Goal: Task Accomplishment & Management: Manage account settings

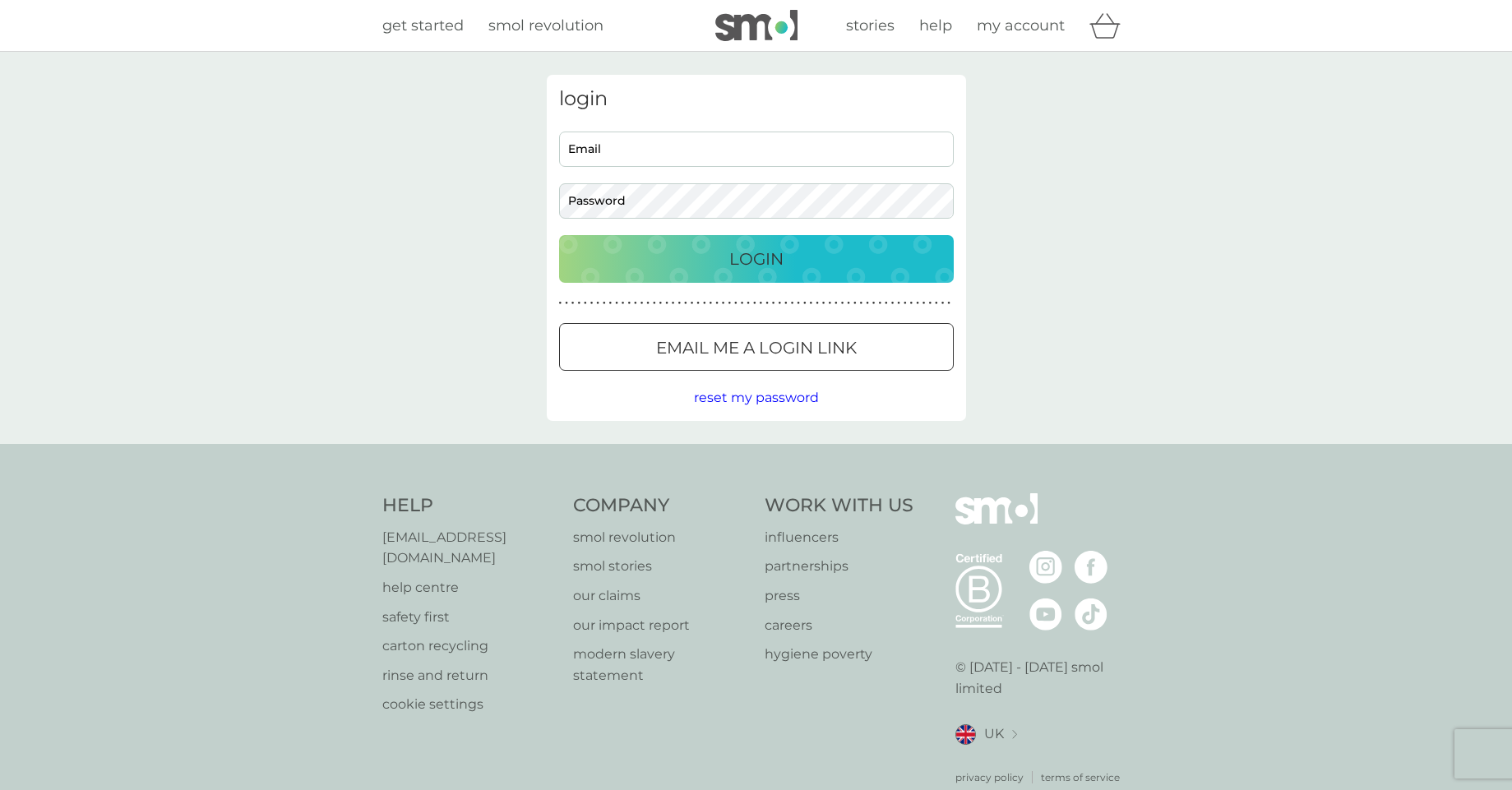
type input "pumaman82@gmail.com"
click at [709, 263] on body "Preferences Decline Accept get started smol revolution stories help my account …" at bounding box center [756, 417] width 1512 height 834
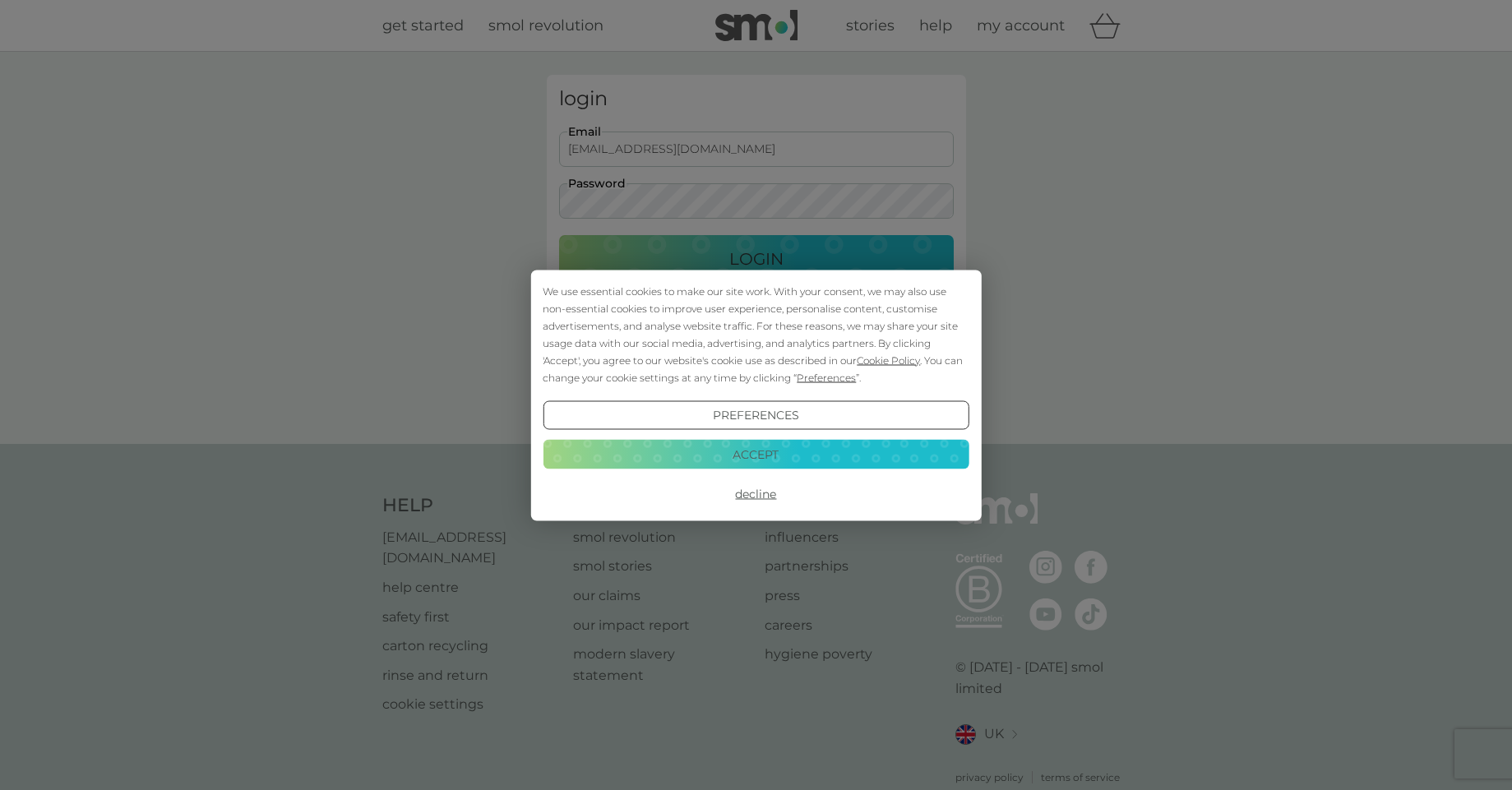
click at [721, 454] on button "Accept" at bounding box center [756, 454] width 426 height 29
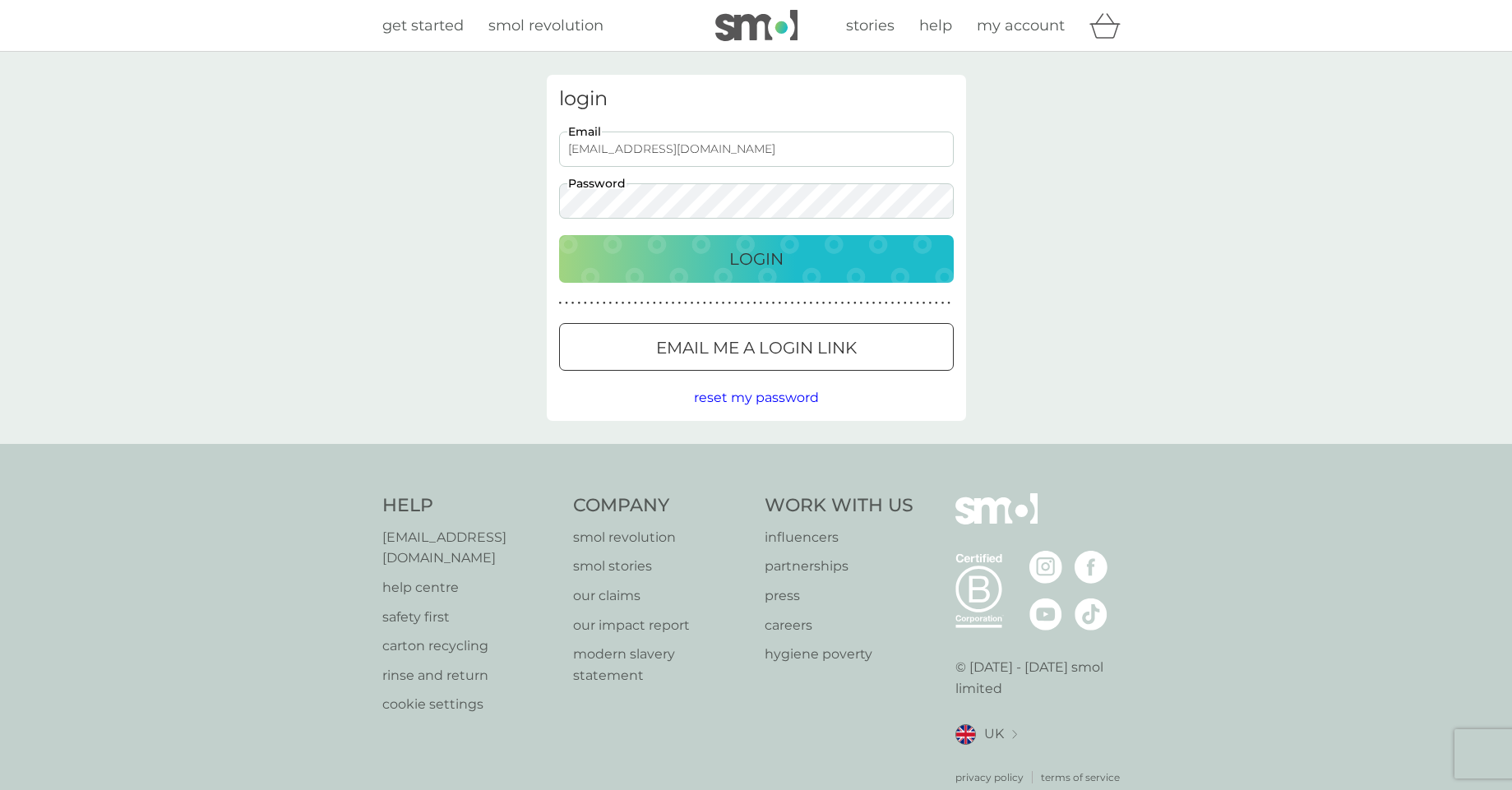
click at [832, 262] on div "Login" at bounding box center [756, 259] width 362 height 27
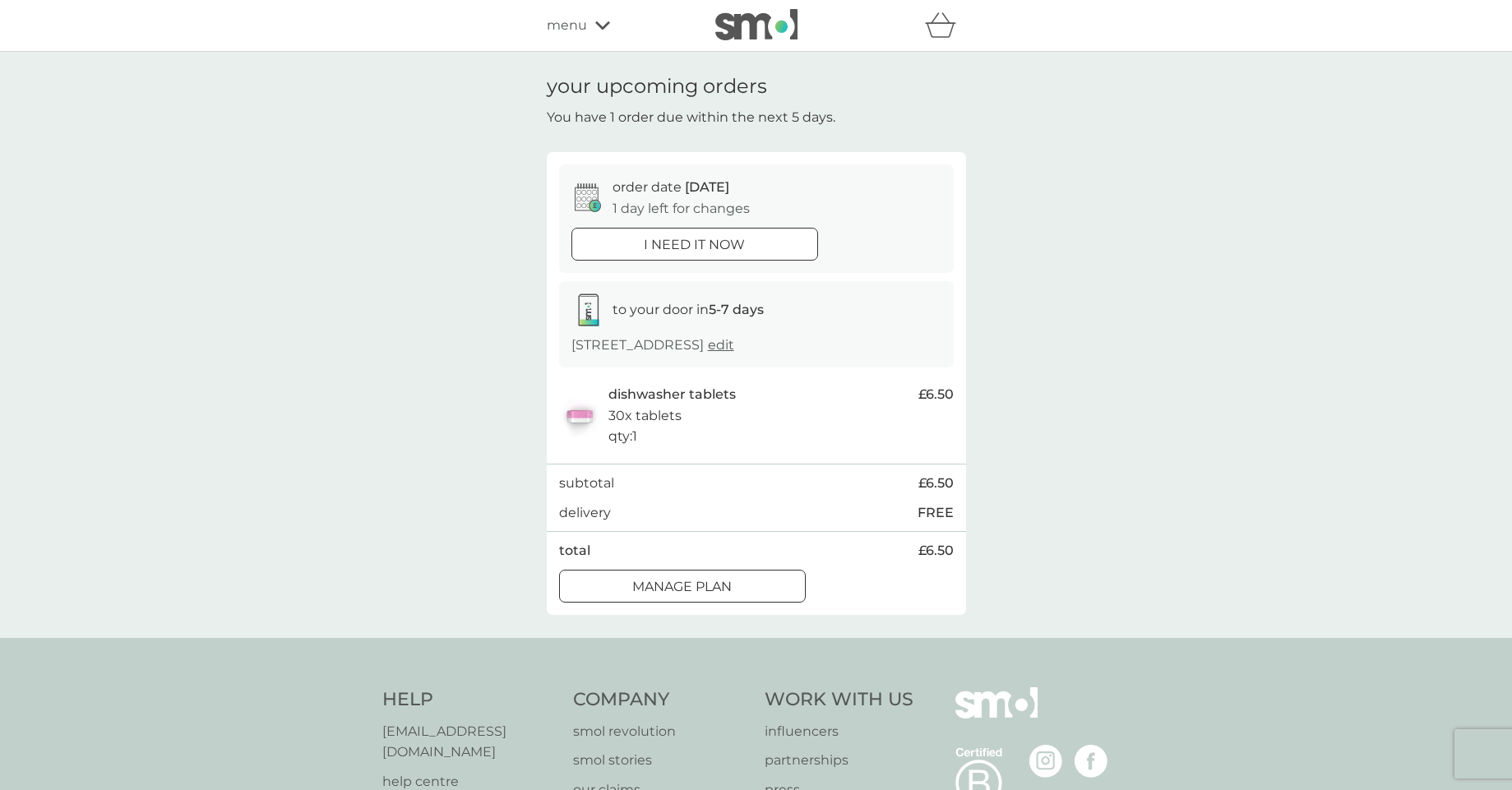
click at [715, 243] on div at bounding box center [715, 243] width 0 height 0
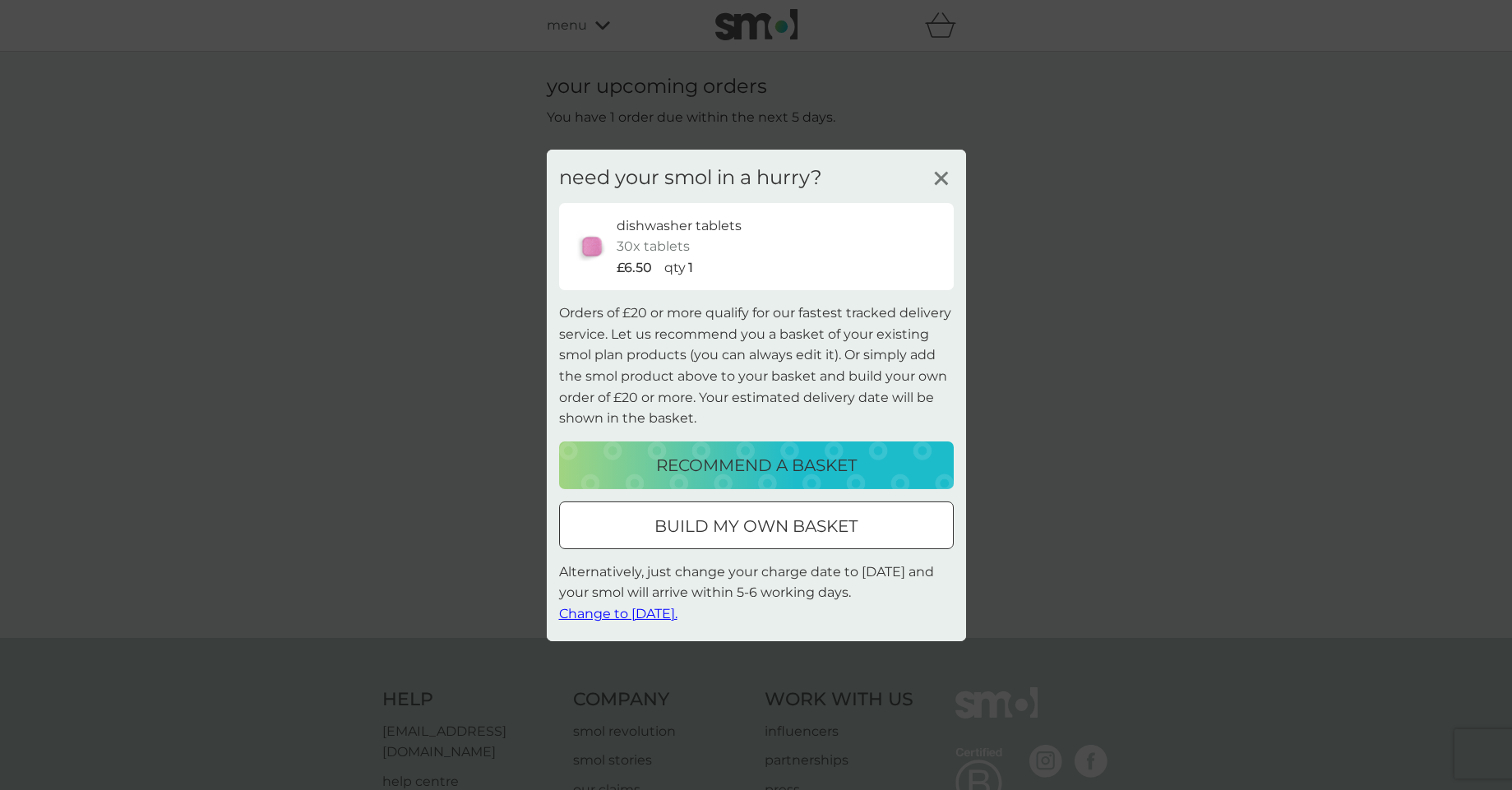
click at [940, 175] on line at bounding box center [941, 178] width 12 height 12
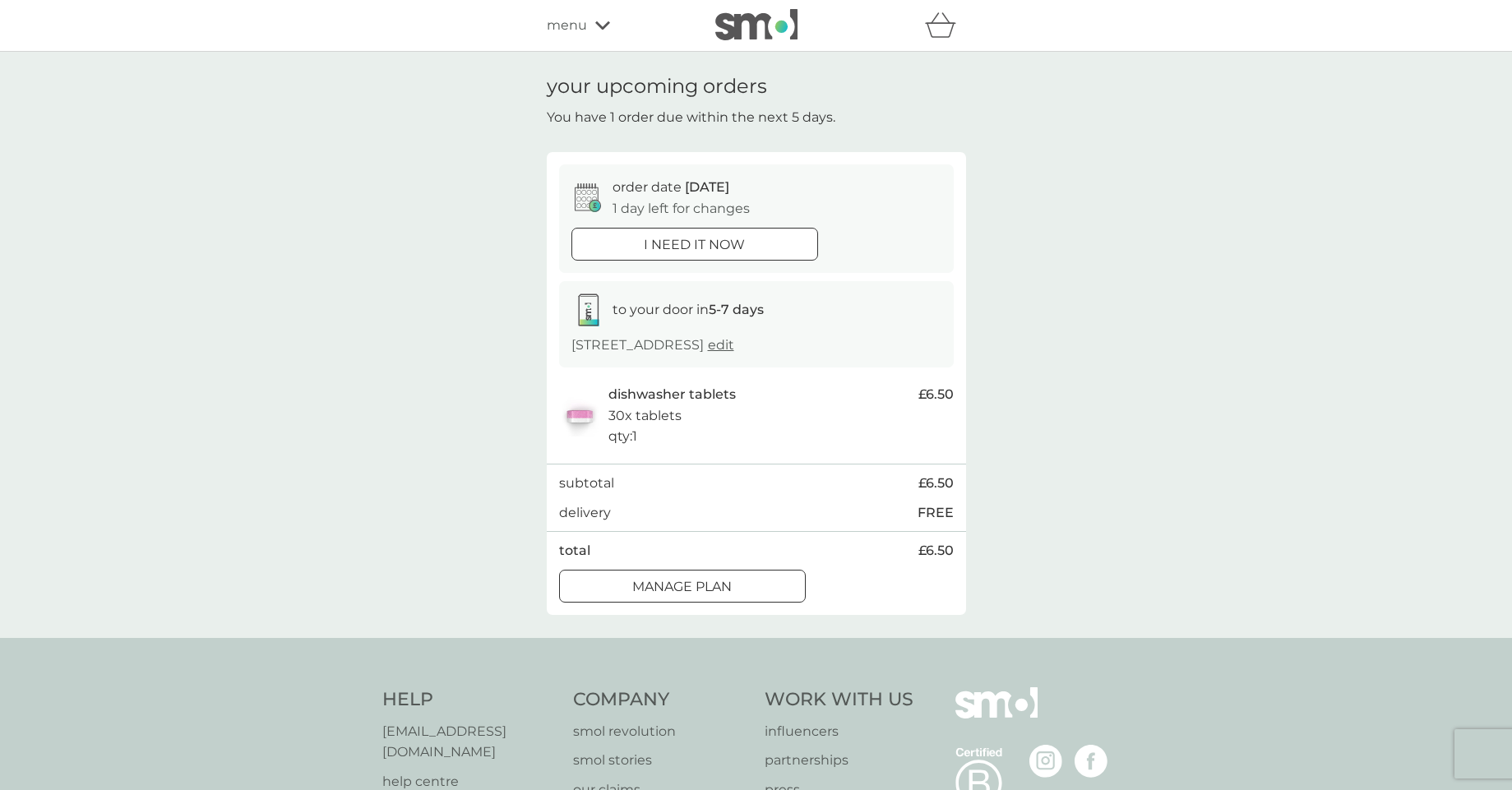
click at [678, 580] on div at bounding box center [683, 586] width 60 height 17
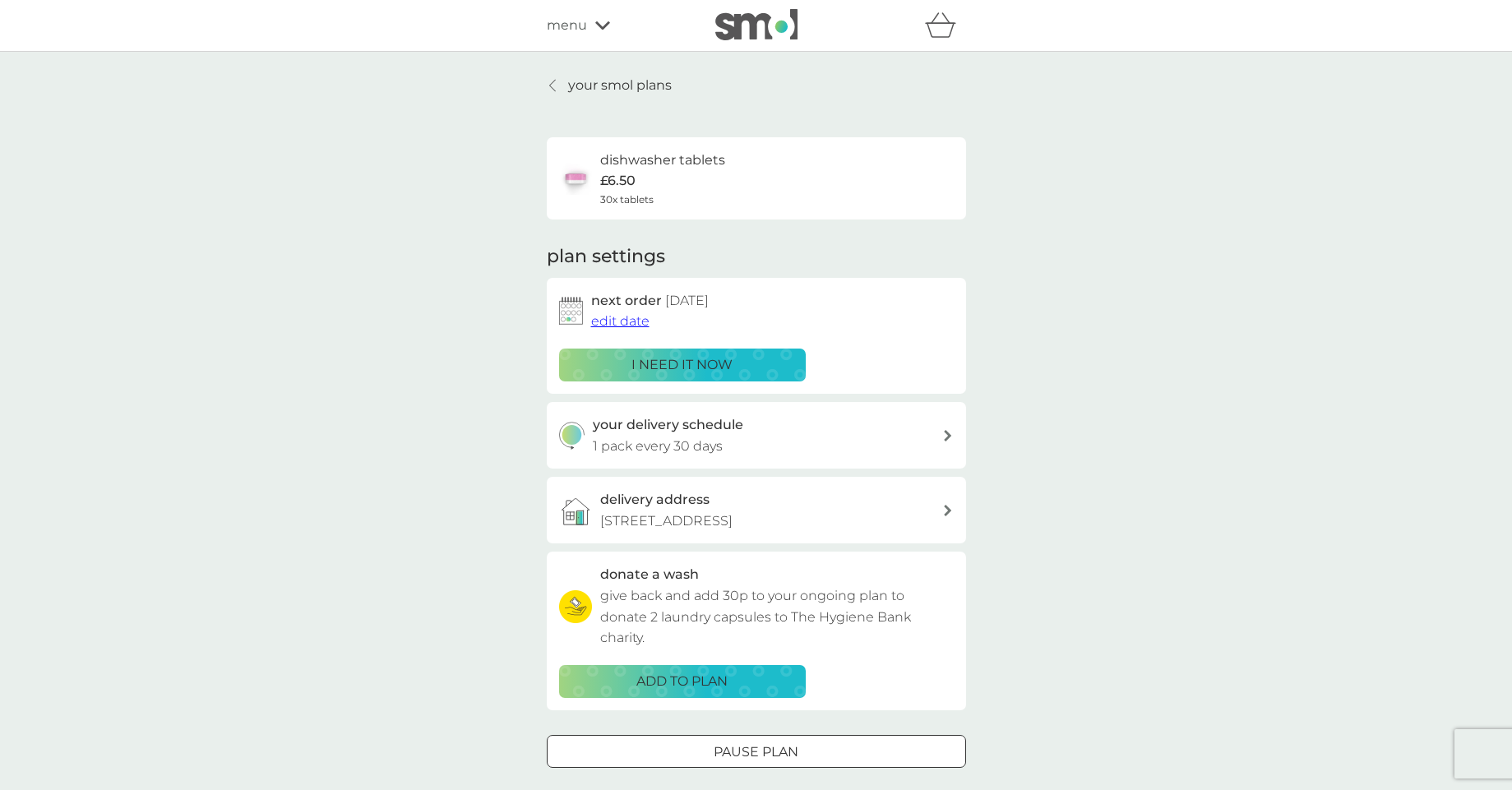
click at [618, 324] on span "edit date" at bounding box center [620, 321] width 59 height 16
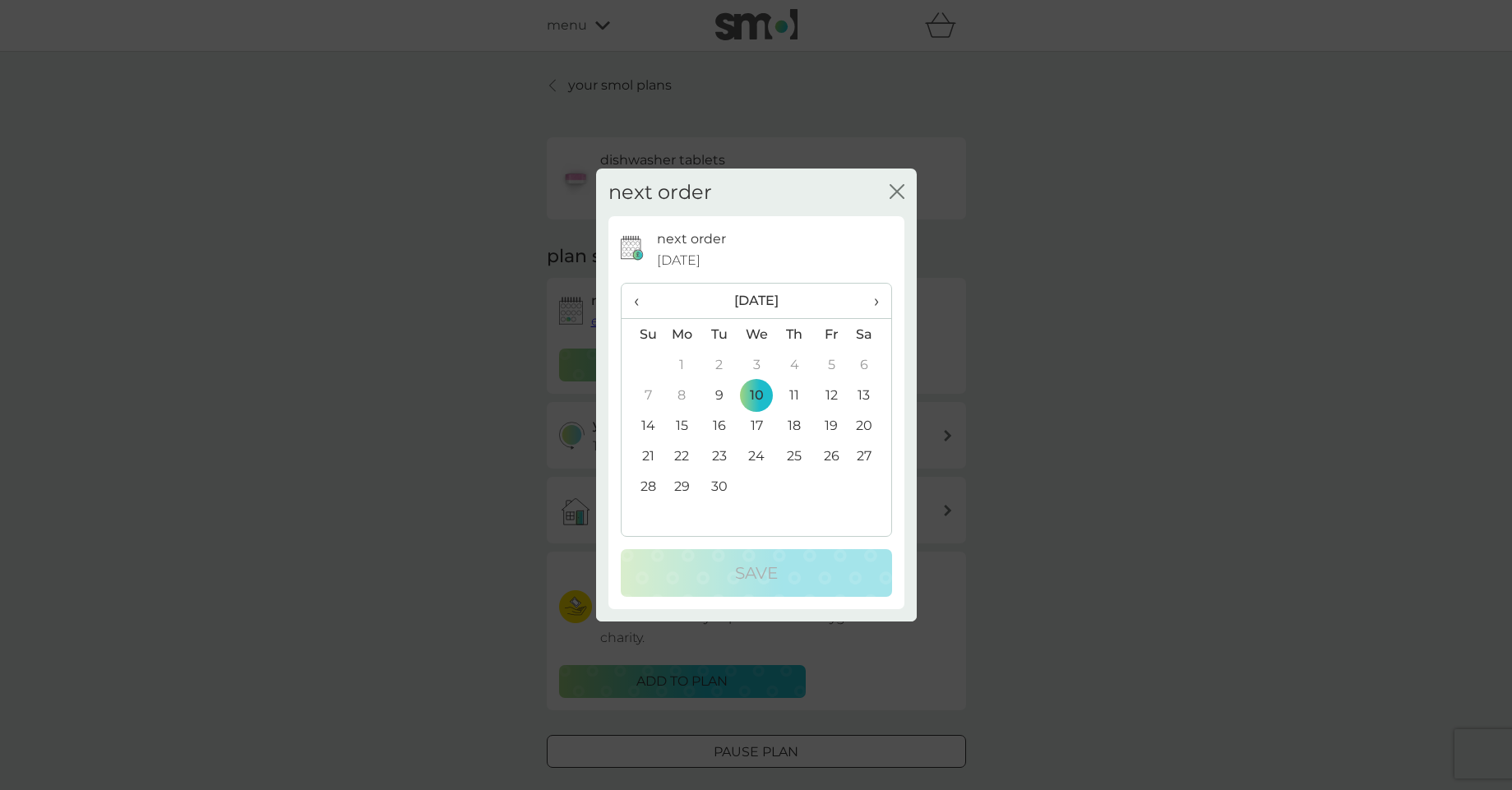
click at [719, 396] on td "9" at bounding box center [719, 395] width 37 height 30
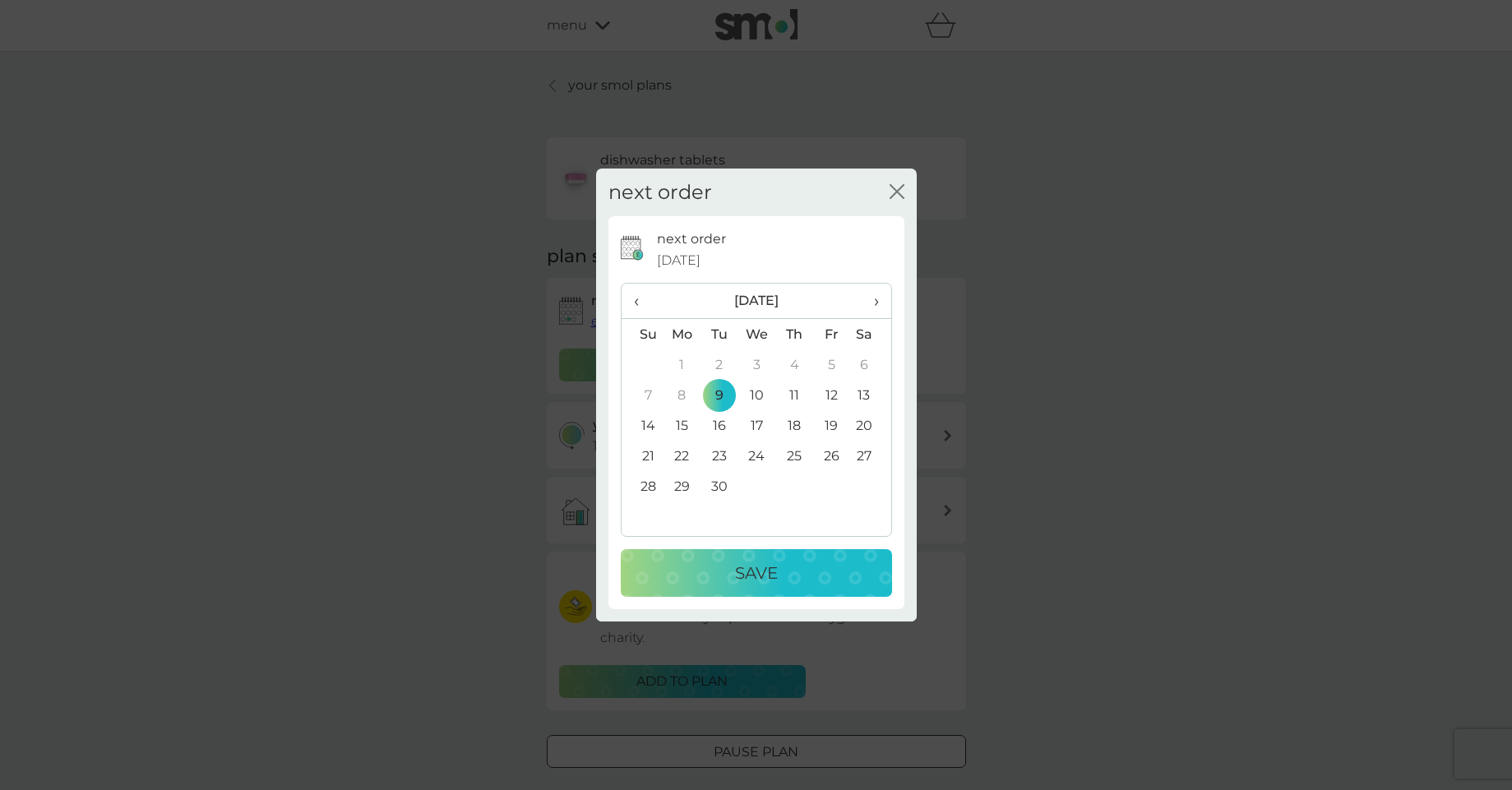
click at [745, 576] on p "Save" at bounding box center [756, 573] width 43 height 27
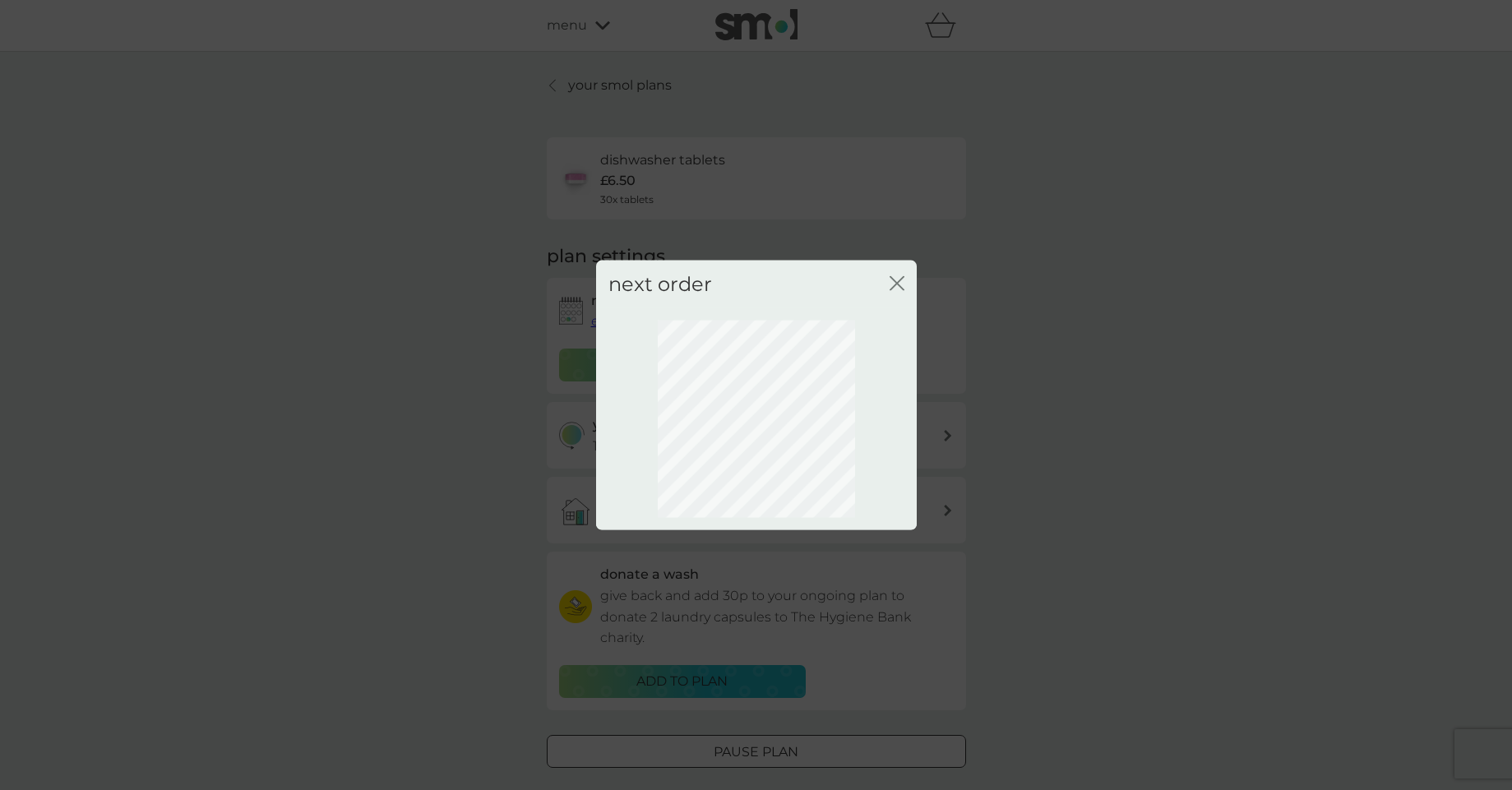
click at [899, 281] on icon "close" at bounding box center [900, 283] width 6 height 13
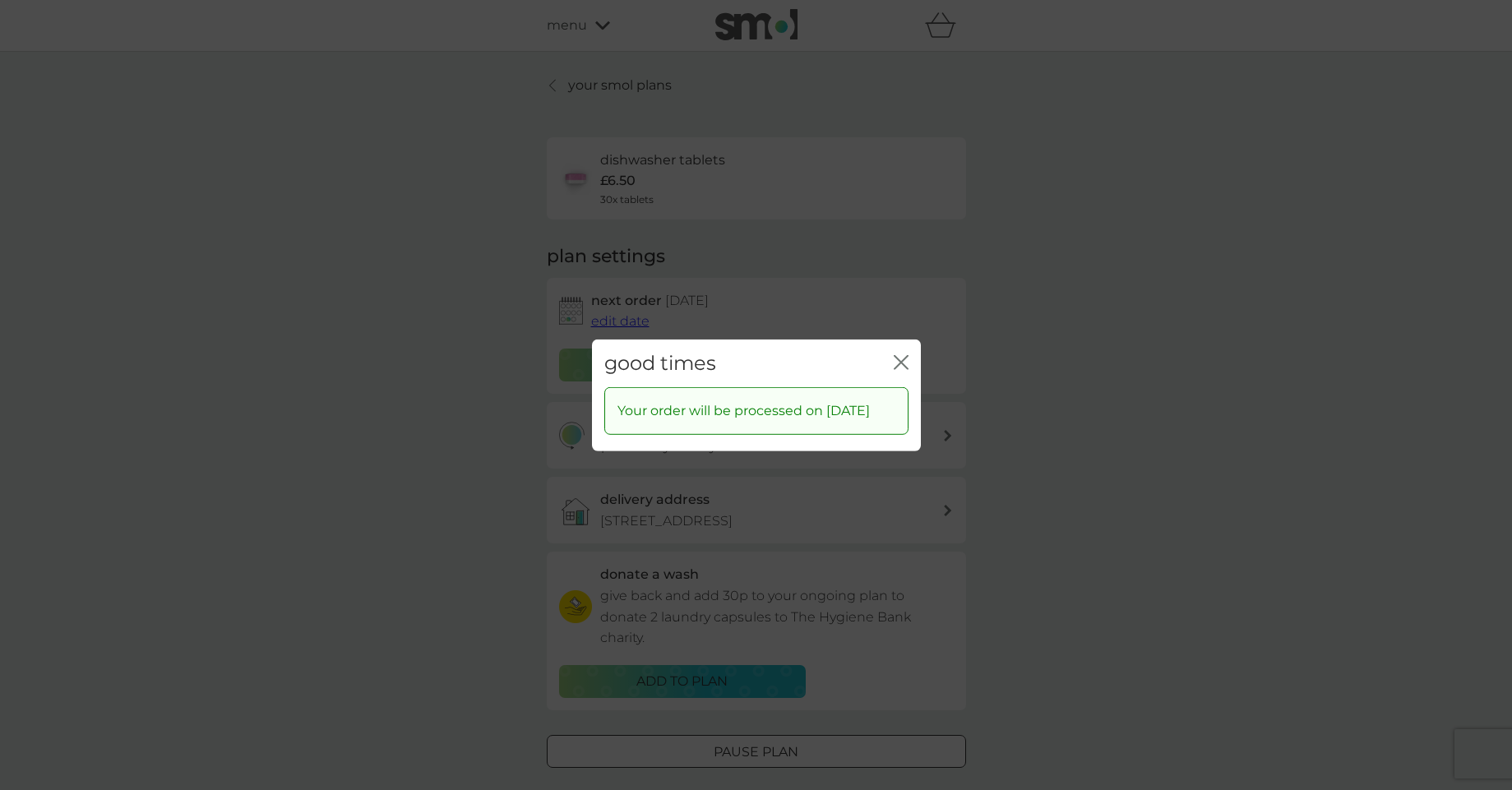
click at [904, 355] on icon "close" at bounding box center [901, 362] width 15 height 15
